Goal: Transaction & Acquisition: Obtain resource

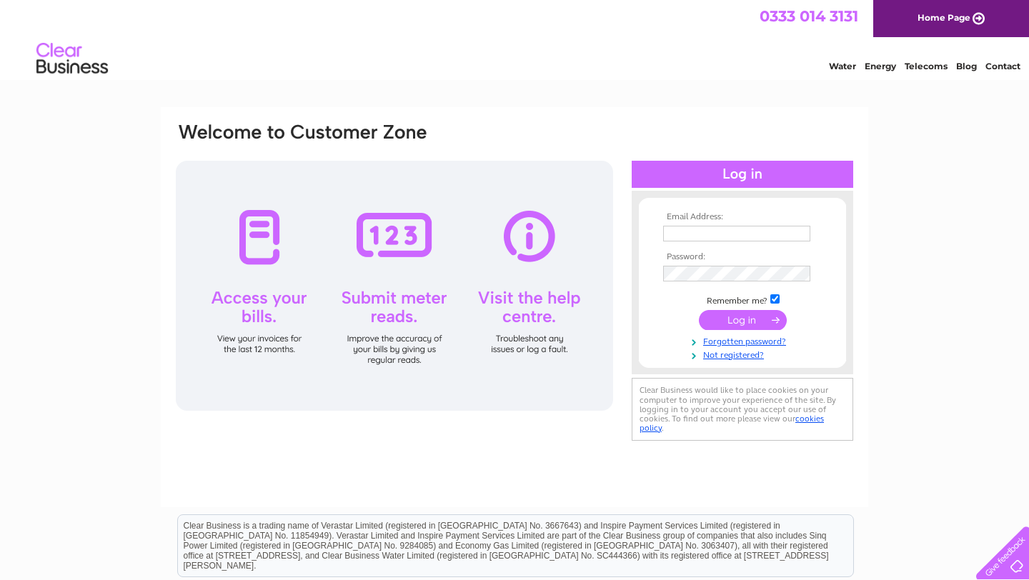
type input "[PERSON_NAME][EMAIL_ADDRESS][DOMAIN_NAME]"
click at [729, 323] on input "submit" at bounding box center [743, 320] width 88 height 20
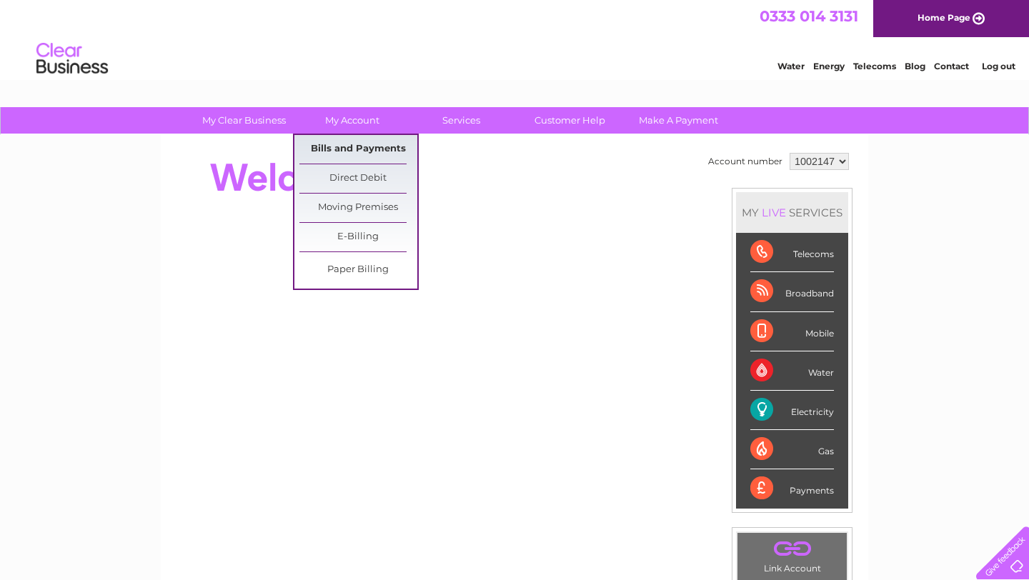
click at [347, 154] on link "Bills and Payments" at bounding box center [358, 149] width 118 height 29
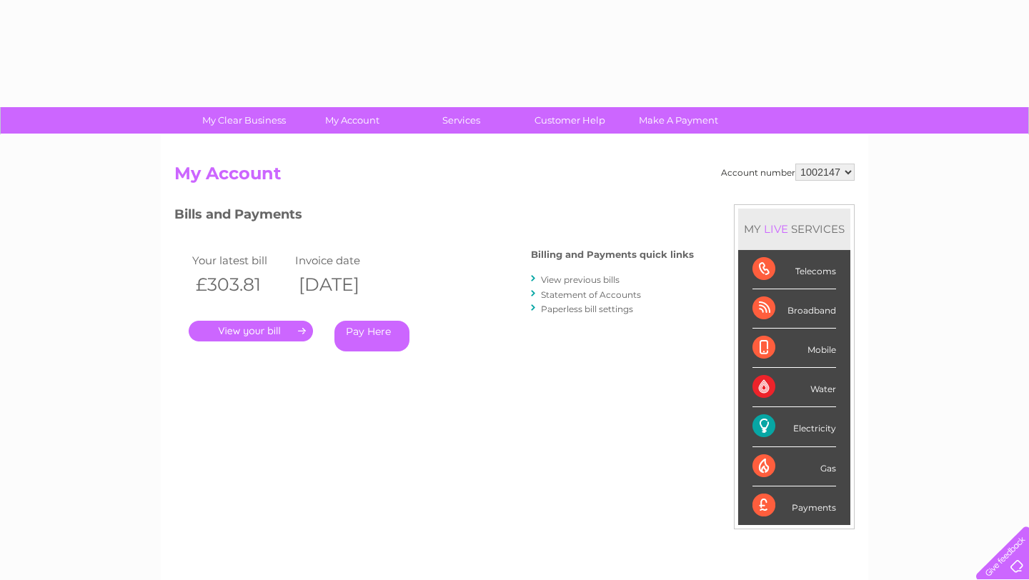
click at [354, 146] on div "Account number 1002147 My Account MY LIVE SERVICES Telecoms Broadband Mobile Wa…" at bounding box center [514, 371] width 707 height 473
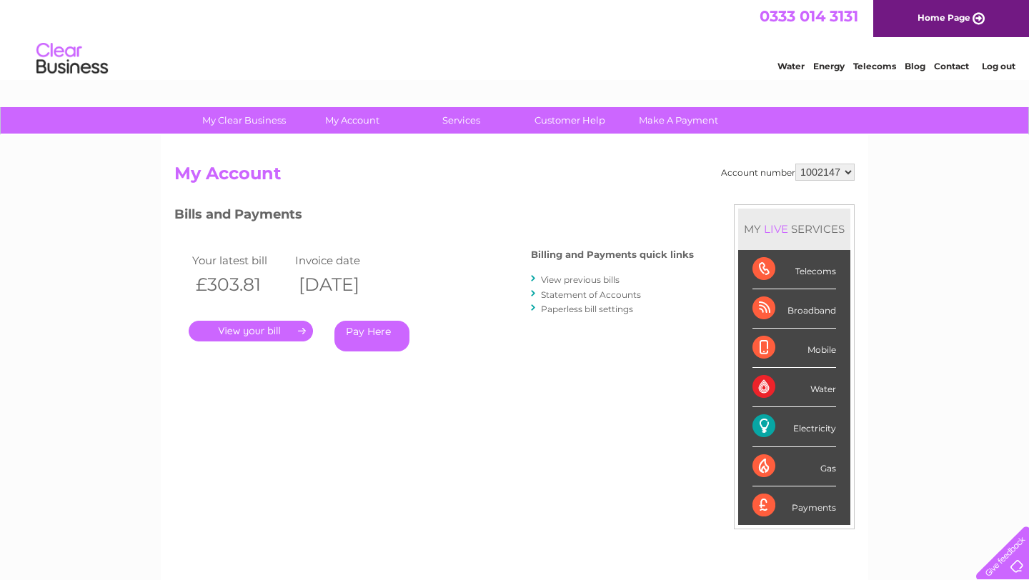
click at [274, 332] on link "." at bounding box center [251, 331] width 124 height 21
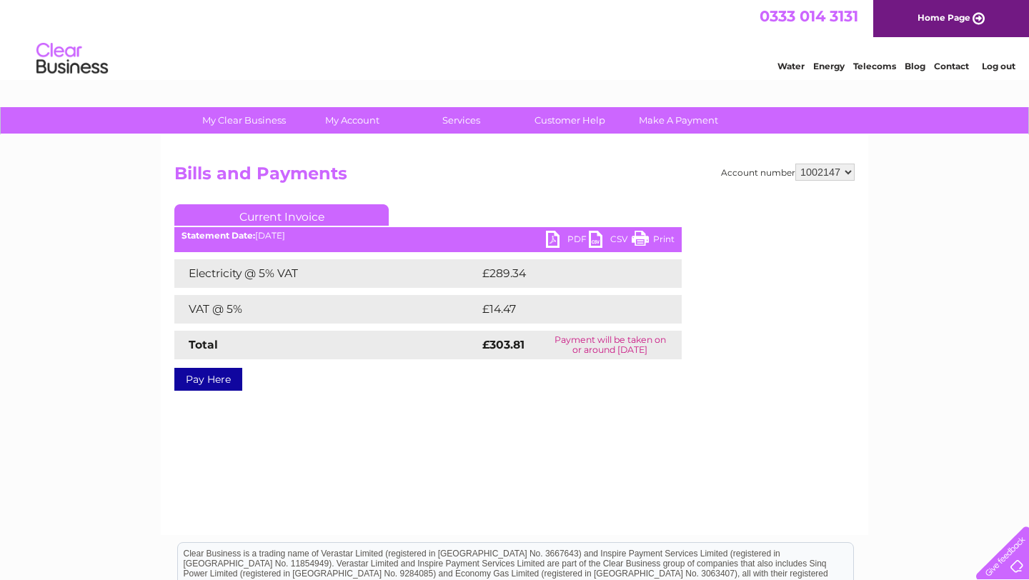
click at [554, 242] on link "PDF" at bounding box center [567, 241] width 43 height 21
click at [551, 242] on link "PDF" at bounding box center [567, 241] width 43 height 21
click at [567, 239] on link "PDF" at bounding box center [567, 241] width 43 height 21
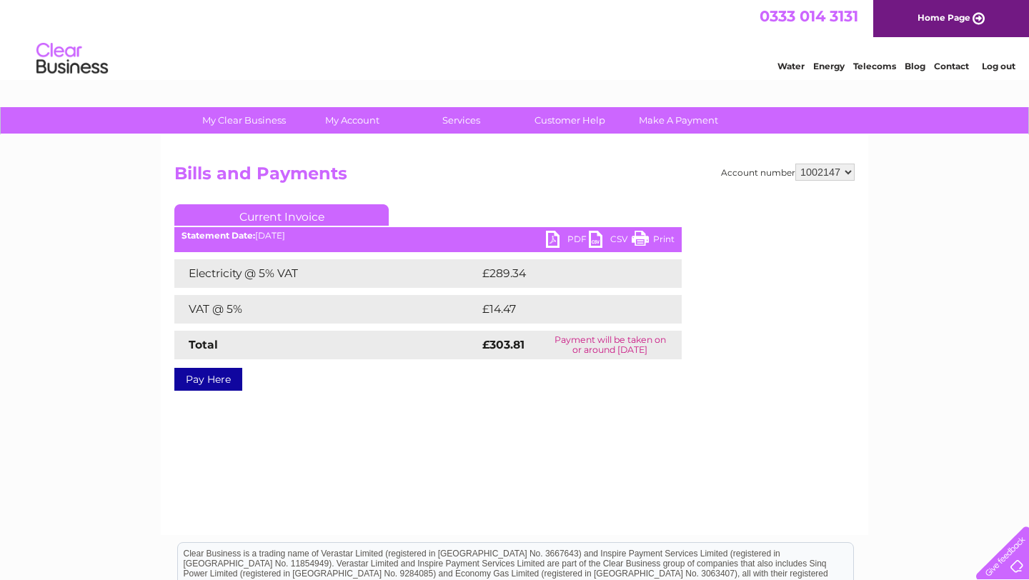
click at [551, 238] on link "PDF" at bounding box center [567, 241] width 43 height 21
click at [567, 241] on link "PDF" at bounding box center [567, 241] width 43 height 21
